Goal: Task Accomplishment & Management: Manage account settings

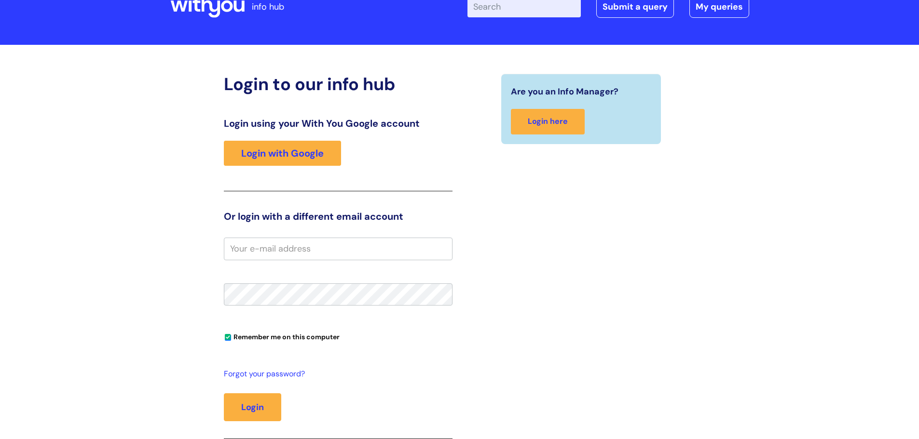
scroll to position [48, 0]
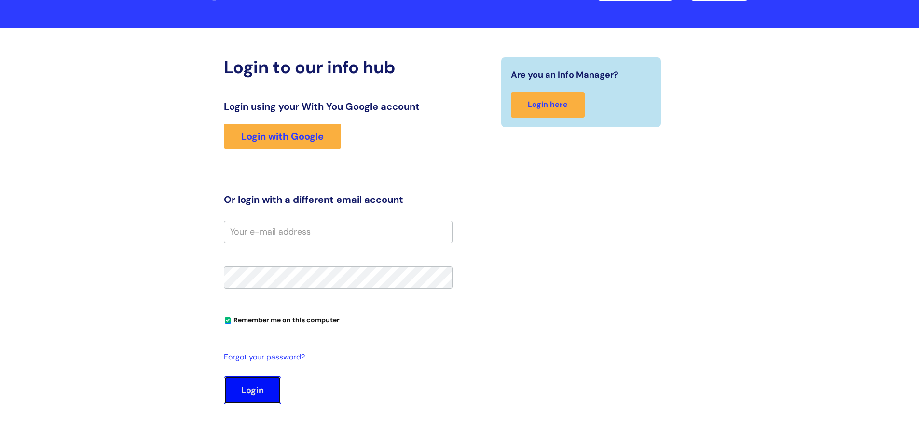
click at [265, 383] on button "Login" at bounding box center [252, 391] width 57 height 28
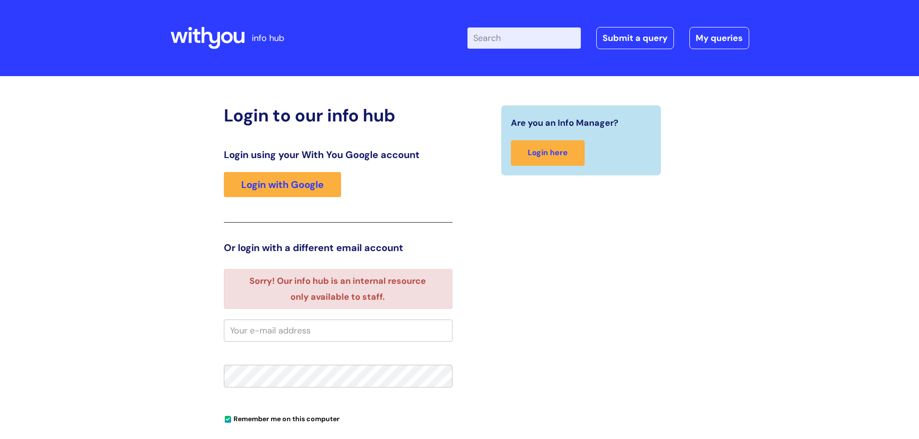
click at [289, 330] on input "email" at bounding box center [338, 331] width 229 height 22
type input "[PERSON_NAME][EMAIL_ADDRESS][PERSON_NAME][DOMAIN_NAME]"
click at [491, 283] on div "Are you an Info Manager? Login here" at bounding box center [581, 300] width 243 height 390
